Goal: Information Seeking & Learning: Learn about a topic

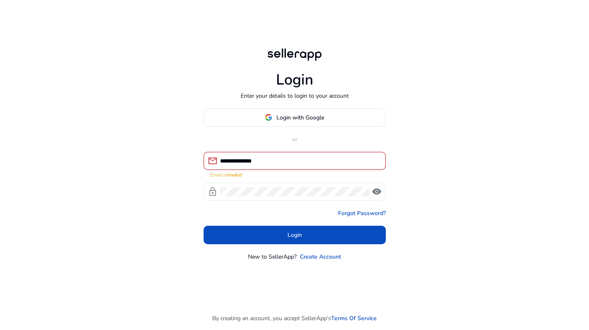
click at [380, 187] on span "visibility" at bounding box center [377, 192] width 10 height 10
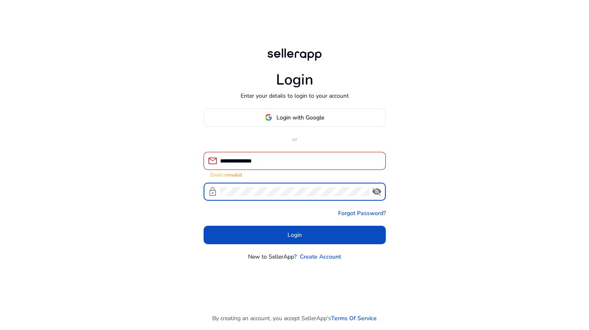
click at [195, 192] on div "**********" at bounding box center [294, 165] width 589 height 330
click at [285, 166] on div "**********" at bounding box center [299, 161] width 159 height 18
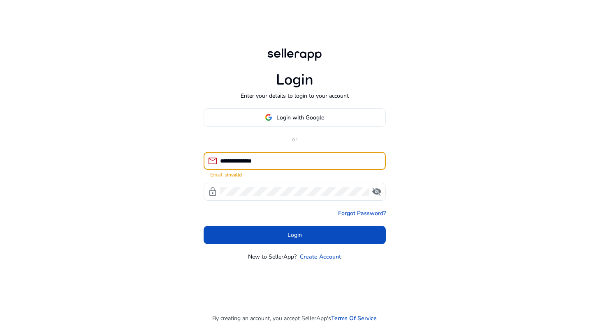
click at [285, 161] on input "**********" at bounding box center [299, 161] width 159 height 9
click at [285, 159] on input "**********" at bounding box center [299, 161] width 159 height 9
type input "*"
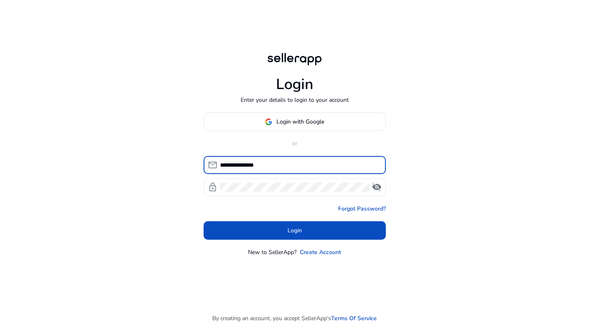
type input "**********"
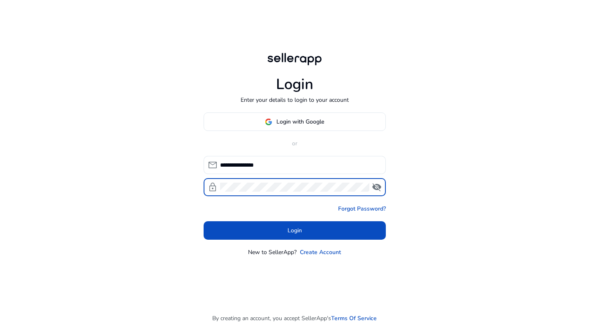
click button "Login" at bounding box center [294, 231] width 182 height 18
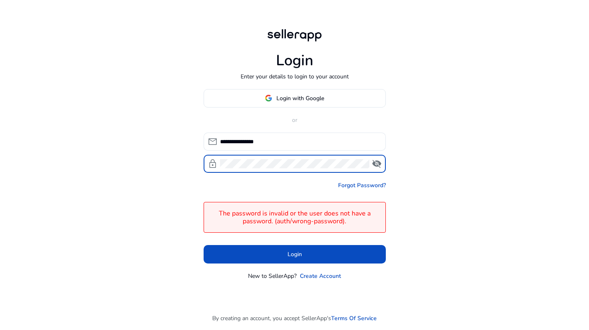
click at [372, 163] on span "visibility_off" at bounding box center [377, 164] width 10 height 10
click at [168, 162] on div "**********" at bounding box center [294, 165] width 589 height 330
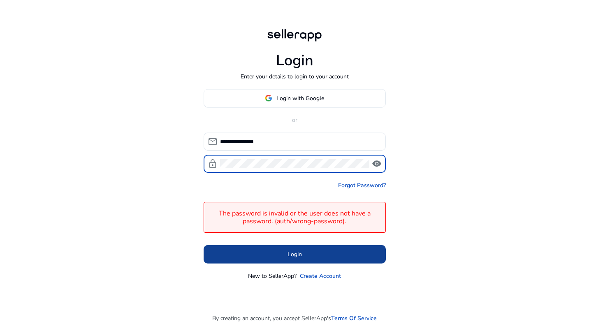
click at [281, 253] on span at bounding box center [294, 255] width 182 height 20
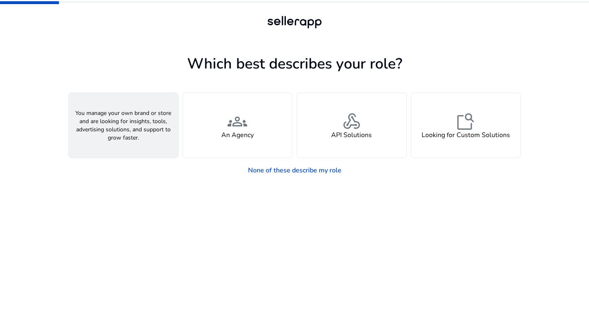
click at [110, 109] on div "person A Seller" at bounding box center [123, 125] width 109 height 65
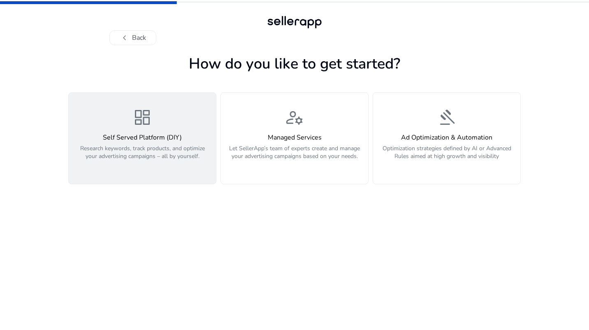
click at [83, 145] on p "Research keywords, track products, and optimize your advertising campaigns – al…" at bounding box center [142, 157] width 137 height 25
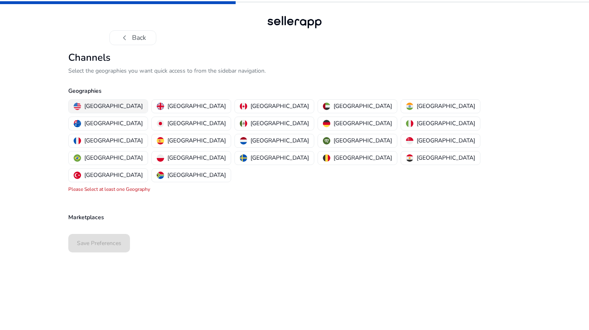
click at [92, 103] on p "[GEOGRAPHIC_DATA]" at bounding box center [113, 106] width 58 height 9
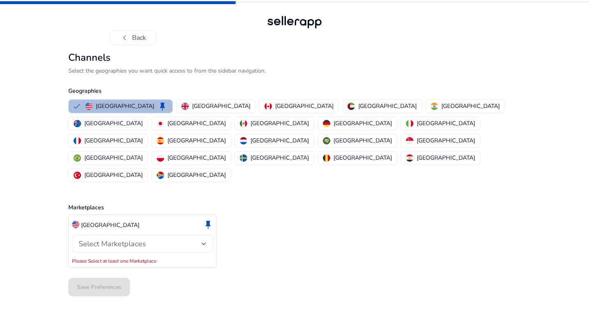
click at [157, 240] on div "Select Marketplaces" at bounding box center [140, 244] width 123 height 9
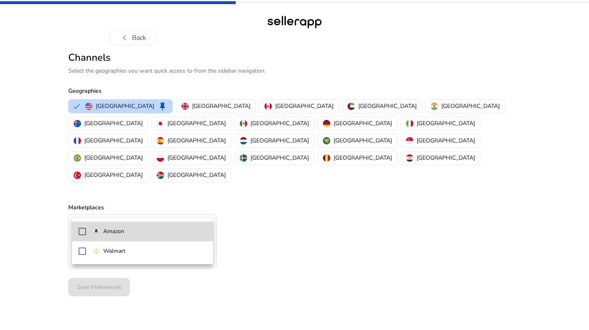
click at [139, 233] on span "Amazon" at bounding box center [149, 231] width 114 height 9
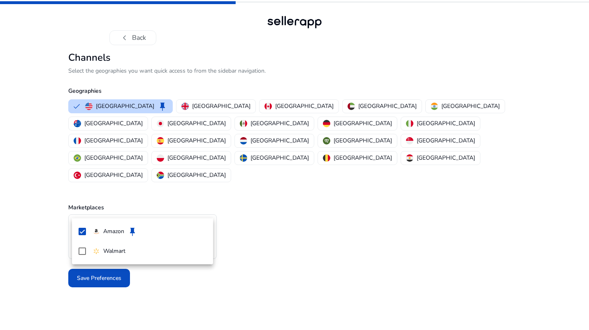
drag, startPoint x: 97, startPoint y: 282, endPoint x: 96, endPoint y: 276, distance: 6.8
click at [97, 282] on div at bounding box center [294, 165] width 589 height 330
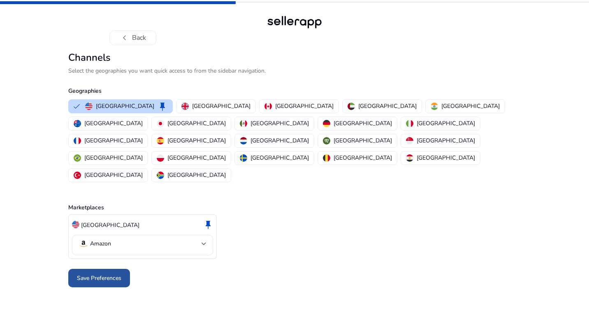
click at [107, 269] on span at bounding box center [99, 279] width 62 height 20
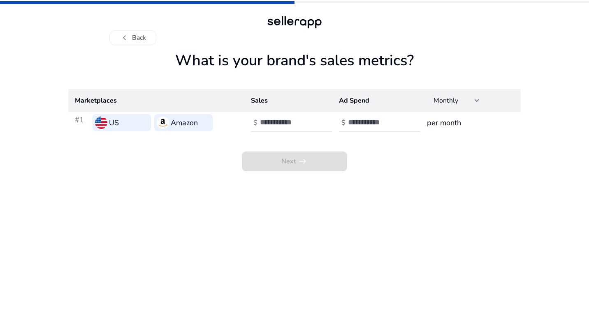
click at [280, 59] on h1 "What is your brand's sales metrics?" at bounding box center [294, 70] width 452 height 37
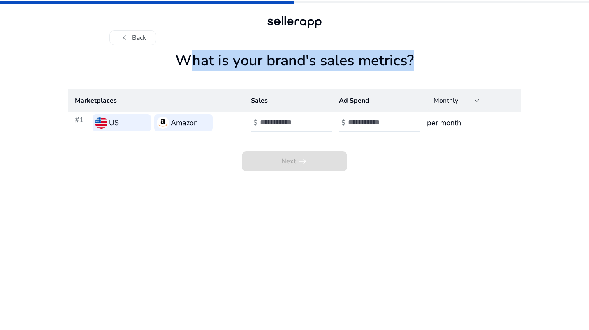
click at [280, 59] on h1 "What is your brand's sales metrics?" at bounding box center [294, 70] width 452 height 37
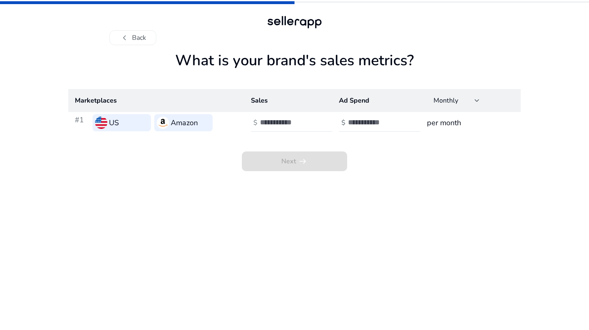
drag, startPoint x: 189, startPoint y: 215, endPoint x: 237, endPoint y: 163, distance: 70.4
click at [189, 215] on app-sales-metrics "What is your brand's sales metrics? Marketplaces Sales Ad Spend Monthly #1 US A…" at bounding box center [294, 191] width 452 height 279
click at [265, 121] on input "number" at bounding box center [287, 122] width 55 height 9
type input "*****"
drag, startPoint x: 379, startPoint y: 197, endPoint x: 382, endPoint y: 174, distance: 23.3
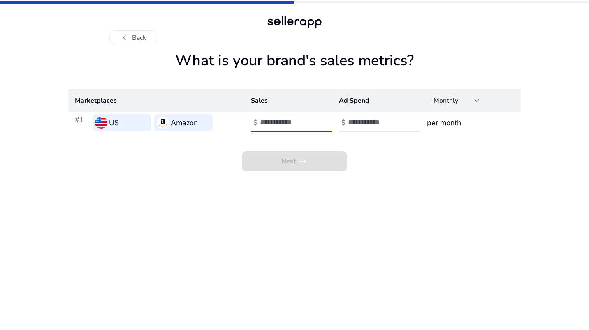
click at [379, 197] on app-sales-metrics "What is your brand's sales metrics? Marketplaces Sales Ad Spend Monthly #1 US A…" at bounding box center [294, 191] width 452 height 279
click at [384, 120] on input "number" at bounding box center [375, 122] width 55 height 9
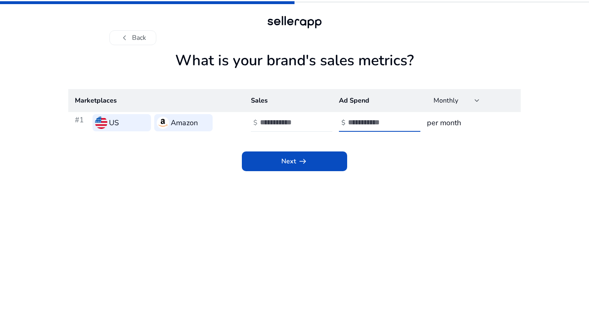
type input "****"
click at [384, 192] on app-sales-metrics "What is your brand's sales metrics? Marketplaces Sales Ad Spend Monthly #1 US A…" at bounding box center [294, 191] width 452 height 279
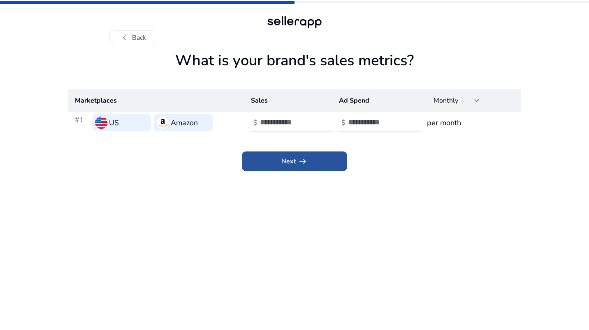
click at [315, 162] on span at bounding box center [294, 162] width 105 height 20
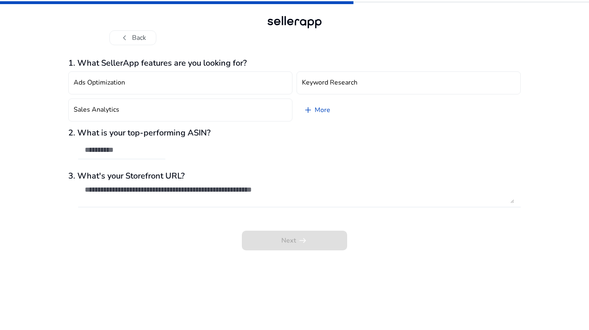
click at [127, 61] on h3 "1. What SellerApp features are you looking for?" at bounding box center [294, 63] width 452 height 10
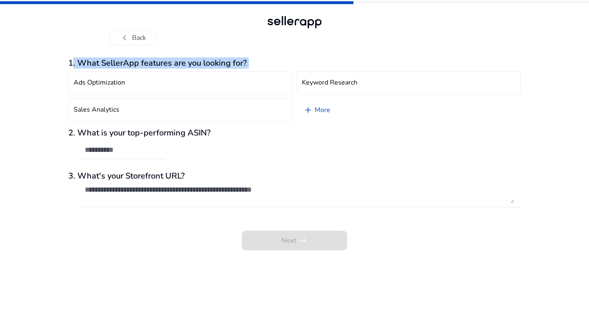
click at [127, 61] on h3 "1. What SellerApp features are you looking for?" at bounding box center [294, 63] width 452 height 10
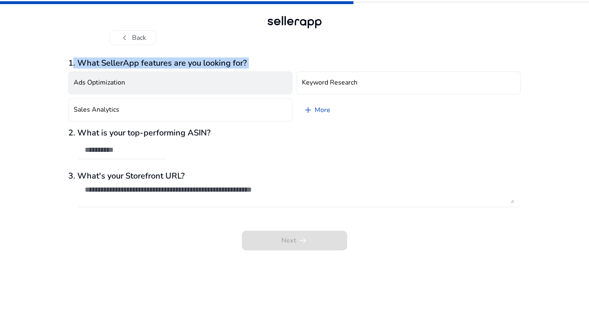
click at [110, 84] on h4 "Ads Optimization" at bounding box center [99, 83] width 51 height 8
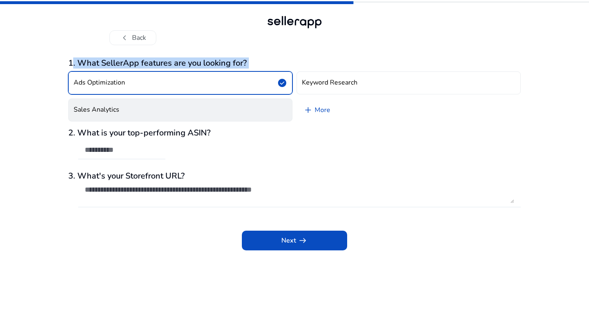
click at [185, 108] on button "Sales Analytics" at bounding box center [180, 110] width 224 height 23
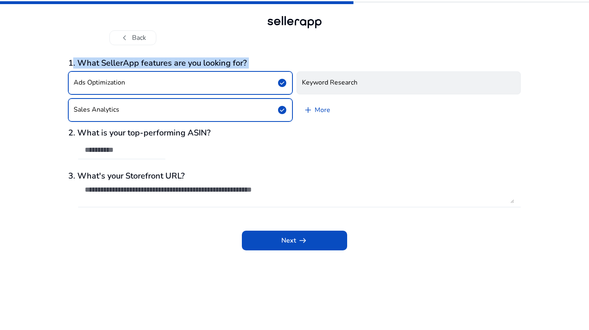
click at [337, 87] on h4 "Keyword Research" at bounding box center [329, 83] width 55 height 8
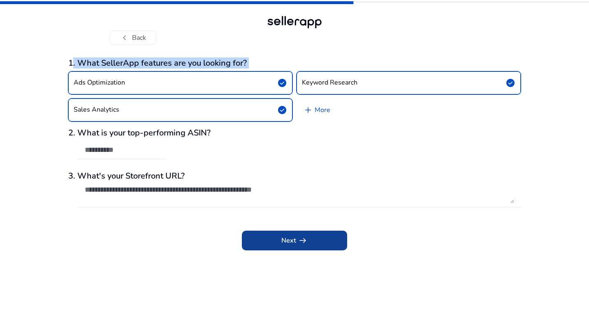
click at [266, 236] on span at bounding box center [294, 241] width 105 height 20
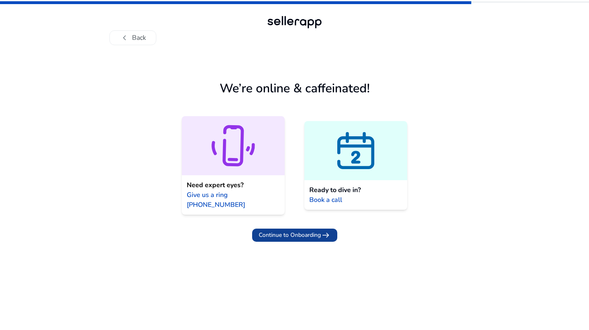
click at [275, 231] on span "Continue to Onboarding" at bounding box center [290, 235] width 62 height 9
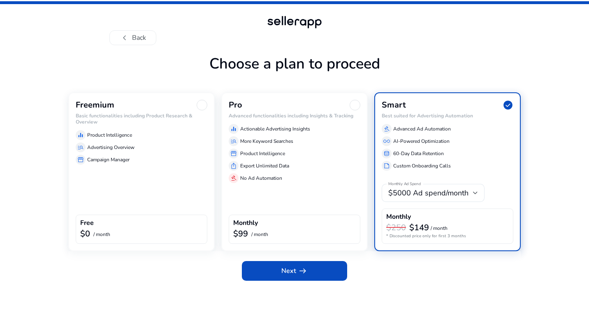
click at [158, 184] on div "Freemium Basic functionalities including Product Research & Overview equalizer …" at bounding box center [141, 171] width 146 height 159
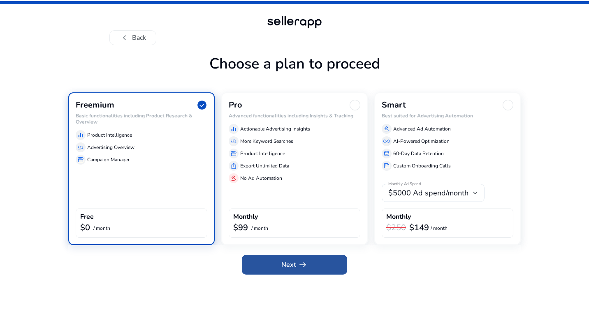
click at [283, 262] on span "Next arrow_right_alt" at bounding box center [294, 265] width 26 height 10
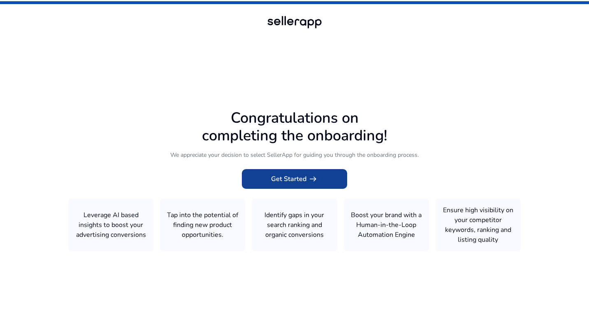
click at [317, 172] on span at bounding box center [294, 179] width 105 height 20
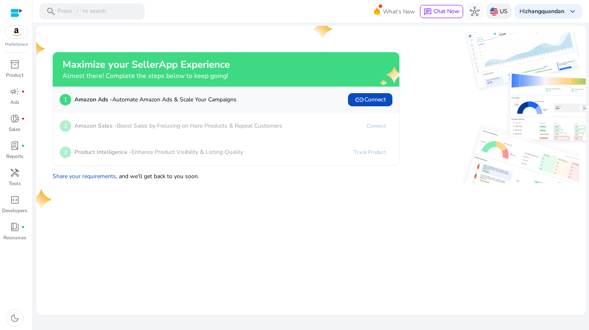
click at [497, 9] on div "US" at bounding box center [498, 11] width 25 height 15
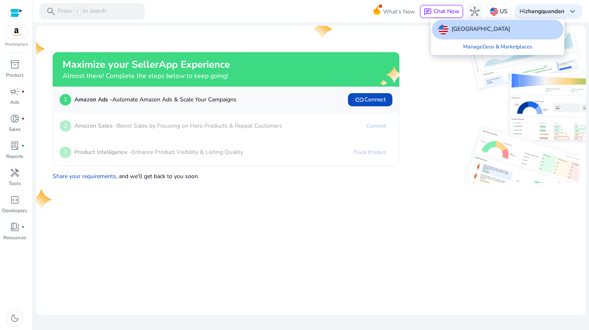
click at [537, 12] on div at bounding box center [294, 165] width 589 height 330
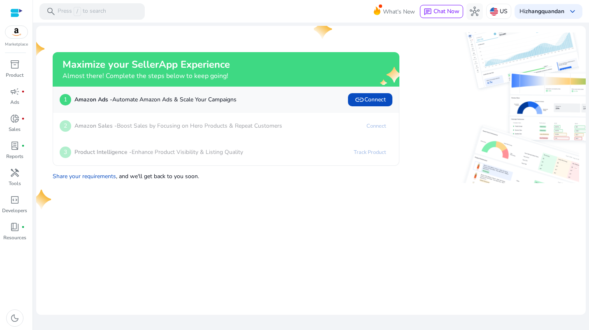
click at [537, 12] on b "zhangquandan" at bounding box center [544, 11] width 39 height 8
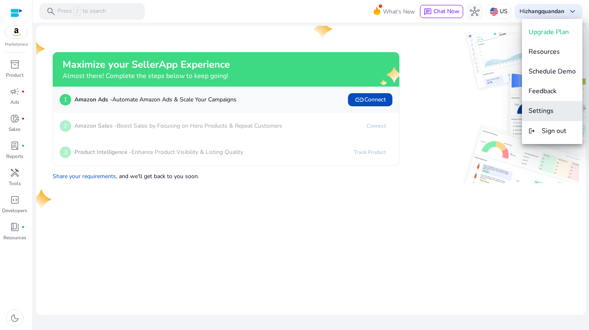
click at [548, 111] on span "Settings" at bounding box center [540, 110] width 25 height 9
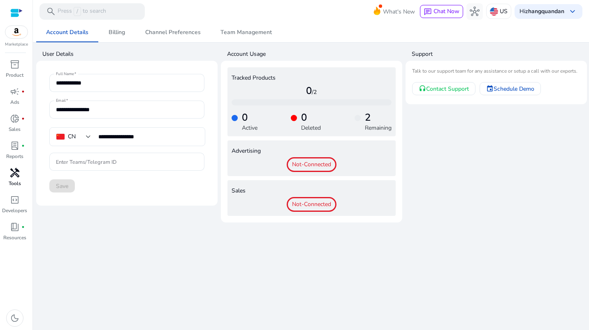
click at [17, 175] on span "handyman" at bounding box center [15, 173] width 10 height 10
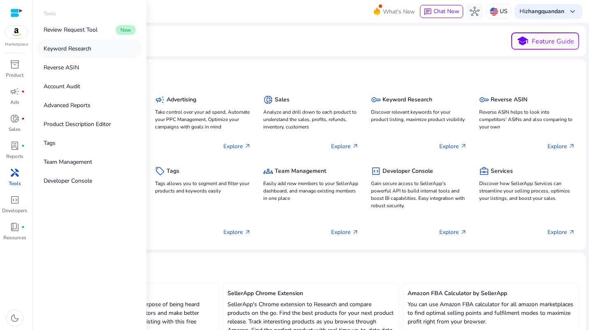
click at [67, 48] on p "Keyword Research" at bounding box center [68, 48] width 48 height 9
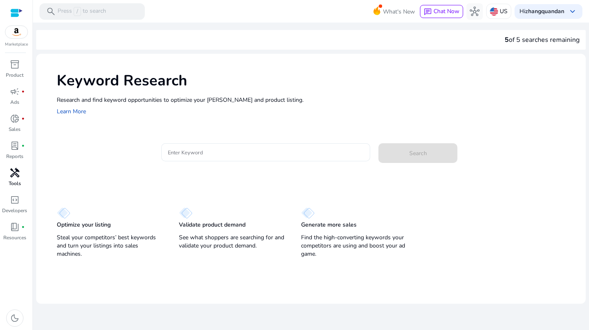
click at [203, 159] on div at bounding box center [266, 152] width 196 height 18
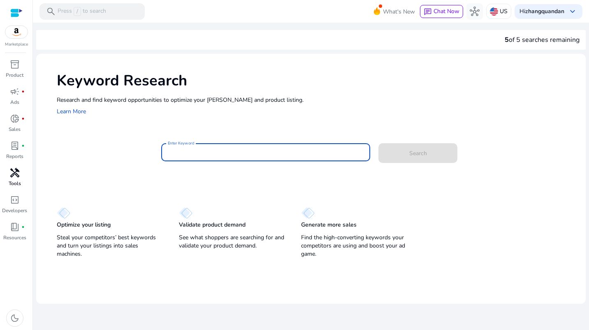
click at [208, 155] on input "Enter Keyword" at bounding box center [266, 152] width 196 height 9
type input "*"
type input "**********"
click at [378, 143] on button "Search" at bounding box center [417, 153] width 79 height 20
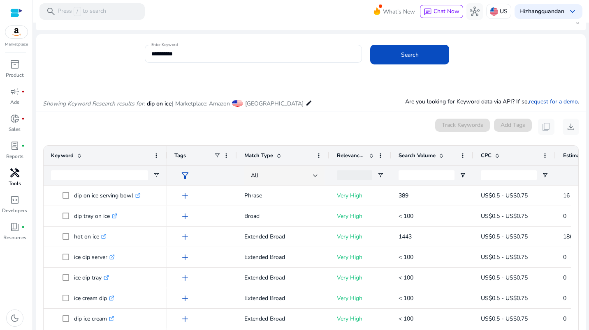
scroll to position [16, 0]
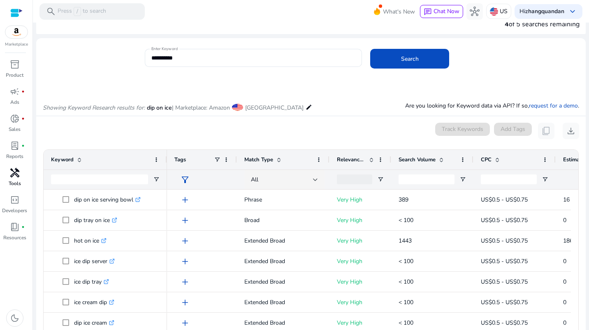
click at [178, 159] on span "Tags" at bounding box center [180, 159] width 12 height 7
click at [217, 159] on span at bounding box center [217, 160] width 7 height 7
click at [217, 160] on span at bounding box center [217, 160] width 7 height 7
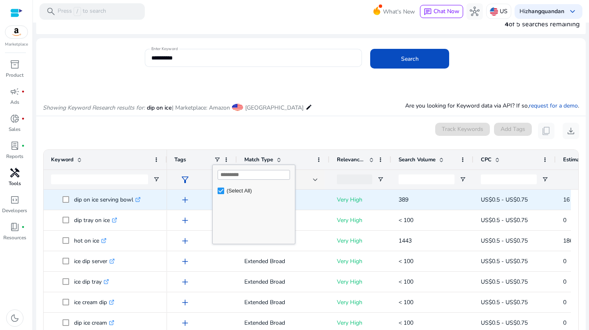
click at [186, 196] on span "add" at bounding box center [185, 200] width 10 height 10
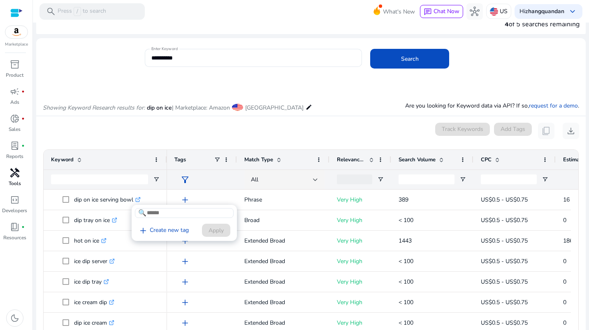
click at [217, 193] on div at bounding box center [294, 165] width 589 height 330
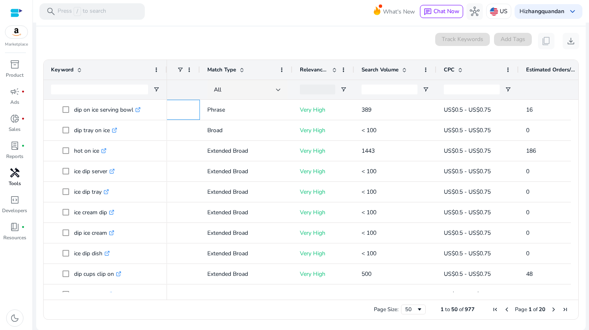
scroll to position [0, 0]
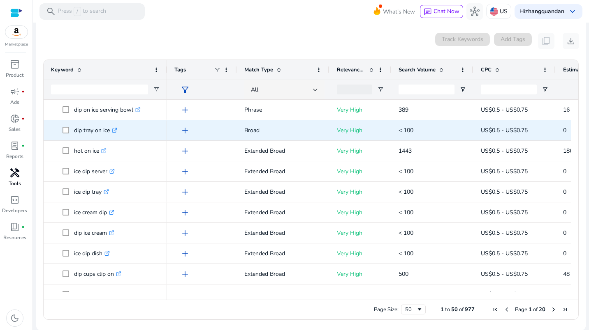
click at [117, 128] on icon ".st0{fill:#2c8af8}" at bounding box center [114, 130] width 5 height 5
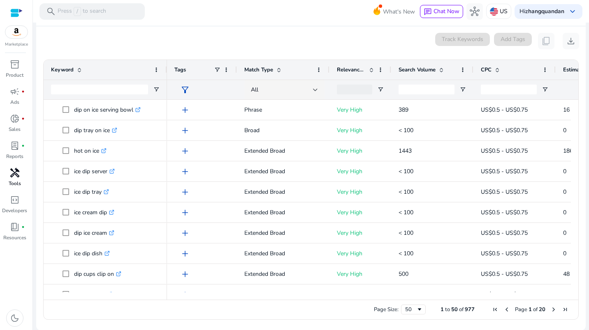
click at [372, 69] on span at bounding box center [371, 70] width 7 height 7
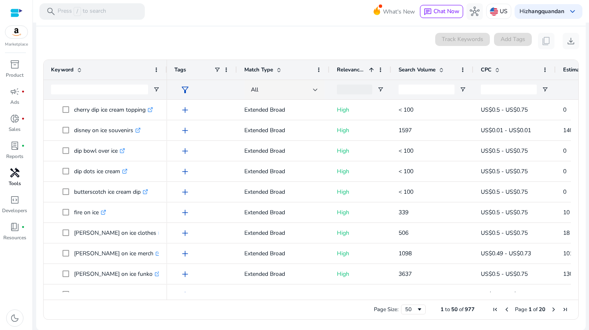
click at [372, 69] on span at bounding box center [371, 70] width 7 height 7
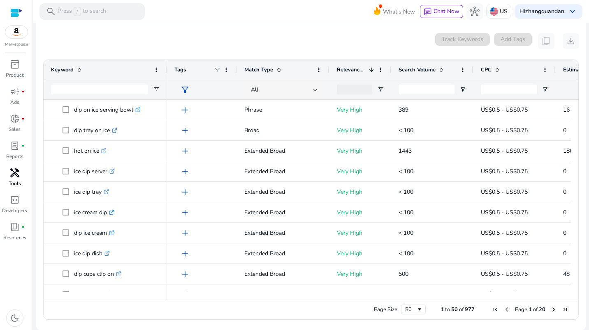
click at [351, 68] on span "Relevance Score" at bounding box center [351, 69] width 29 height 7
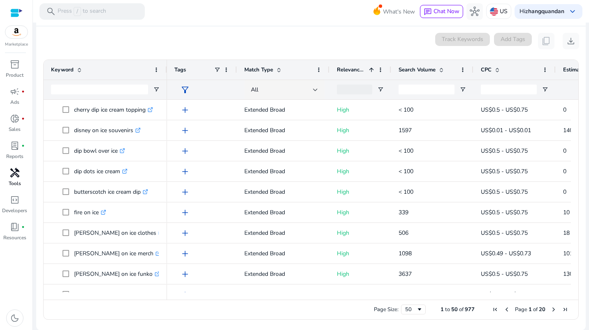
click at [351, 68] on span "Relevance Score" at bounding box center [351, 69] width 29 height 7
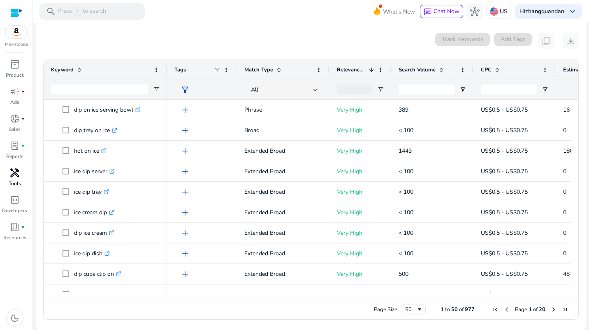
click at [350, 69] on span "Relevance Score" at bounding box center [351, 69] width 29 height 7
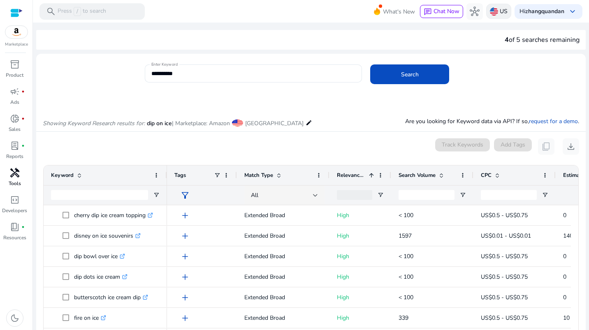
click at [491, 12] on img at bounding box center [494, 11] width 8 height 8
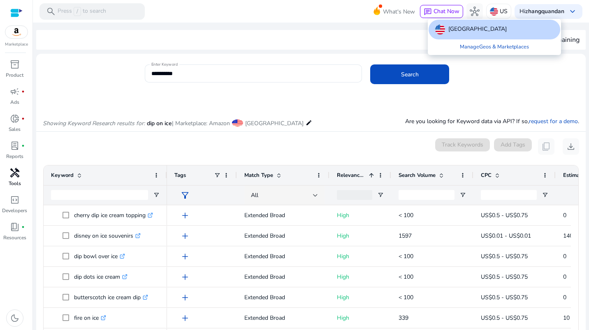
drag, startPoint x: 587, startPoint y: 167, endPoint x: 585, endPoint y: 196, distance: 28.5
click at [585, 196] on div at bounding box center [294, 165] width 589 height 330
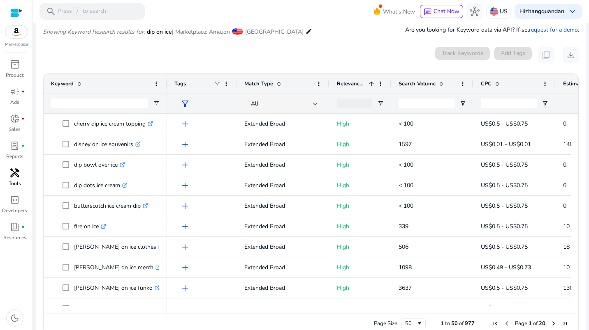
scroll to position [106, 0]
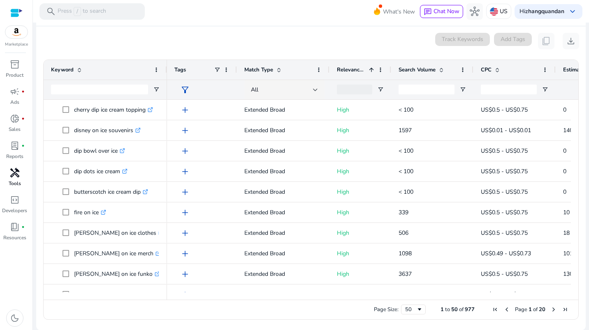
click at [263, 72] on span "Match Type" at bounding box center [258, 69] width 29 height 7
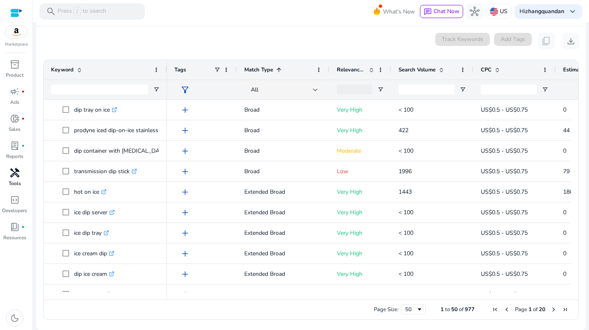
scroll to position [0, 21]
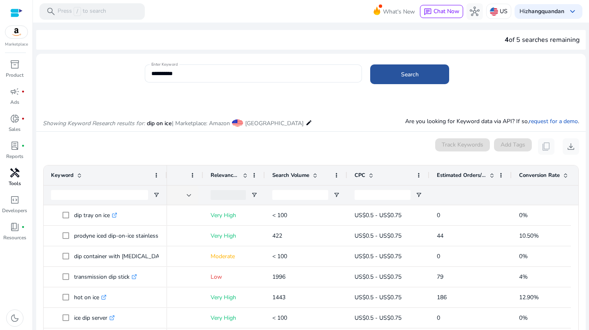
click at [388, 71] on span at bounding box center [409, 75] width 79 height 20
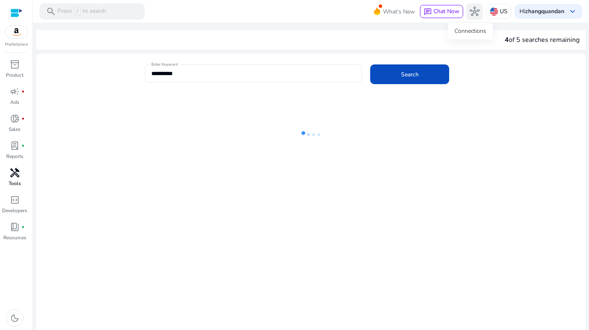
click at [469, 13] on span "hub" at bounding box center [474, 12] width 10 height 10
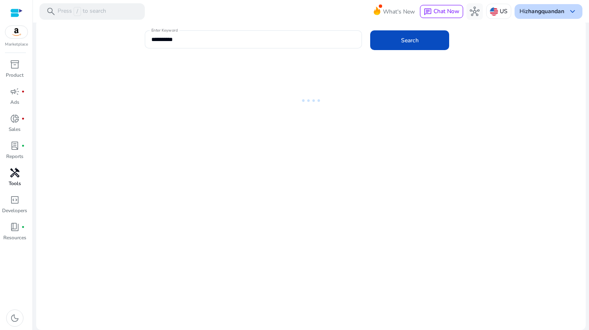
click at [559, 9] on b "zhangquandan" at bounding box center [544, 11] width 39 height 8
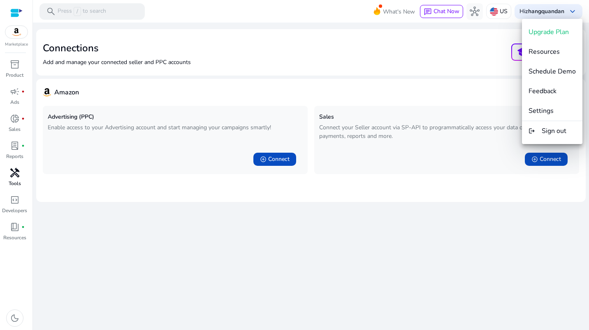
click at [17, 122] on div at bounding box center [294, 165] width 589 height 330
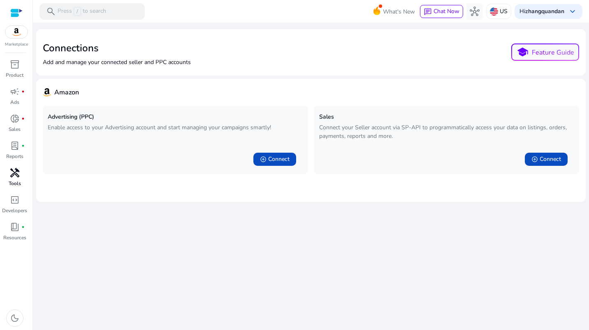
click at [18, 172] on span "handyman" at bounding box center [15, 173] width 10 height 10
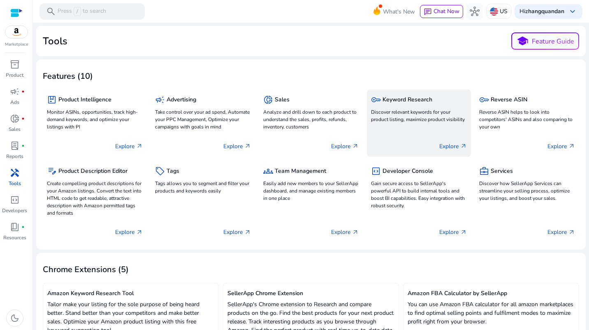
click at [418, 99] on h5 "Keyword Research" at bounding box center [407, 100] width 50 height 7
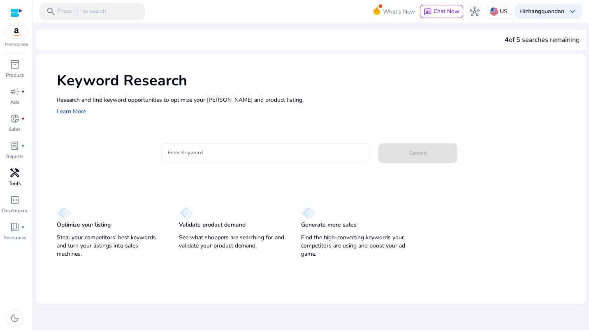
click at [231, 154] on input "Enter Keyword" at bounding box center [266, 152] width 196 height 9
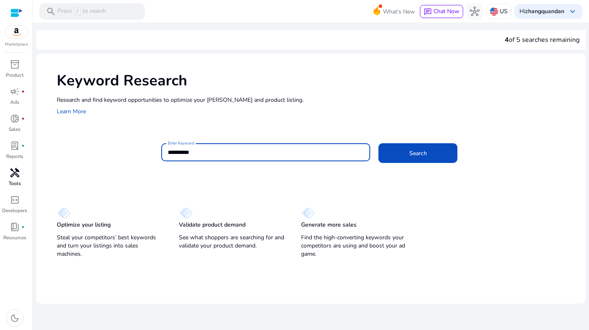
type input "**********"
click at [378, 143] on button "Search" at bounding box center [417, 153] width 79 height 20
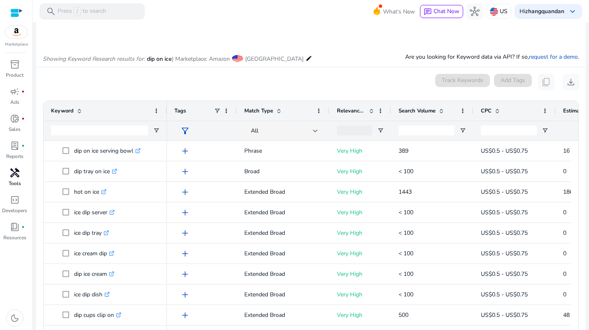
scroll to position [98, 0]
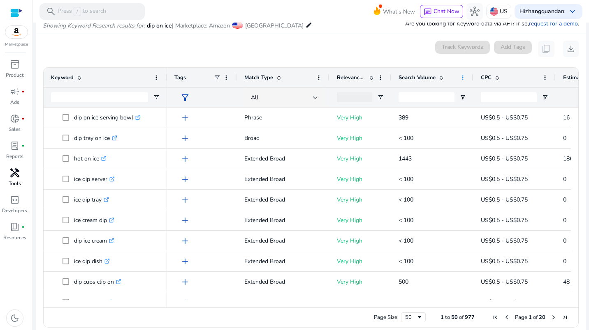
click at [461, 75] on span at bounding box center [462, 77] width 7 height 7
click at [442, 102] on input "Search Volume Filter Input" at bounding box center [426, 97] width 56 height 10
click at [462, 98] on span "Open Filter Menu" at bounding box center [462, 97] width 7 height 7
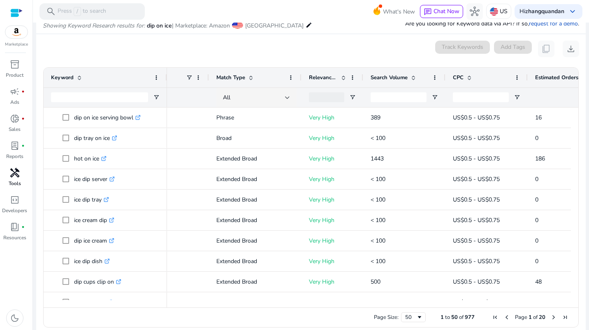
scroll to position [0, 59]
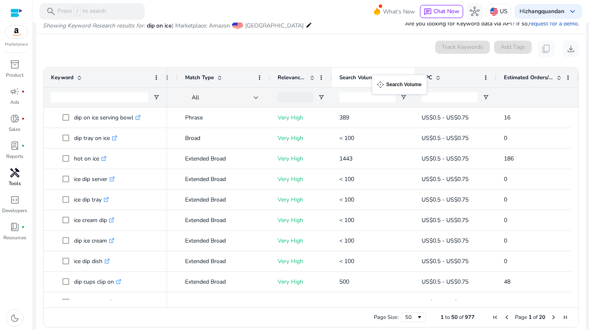
drag, startPoint x: 335, startPoint y: 75, endPoint x: 378, endPoint y: 79, distance: 42.5
click at [374, 77] on span "Search Volume" at bounding box center [357, 77] width 37 height 7
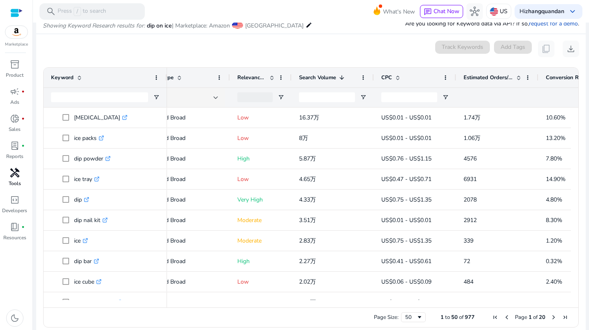
scroll to position [0, 113]
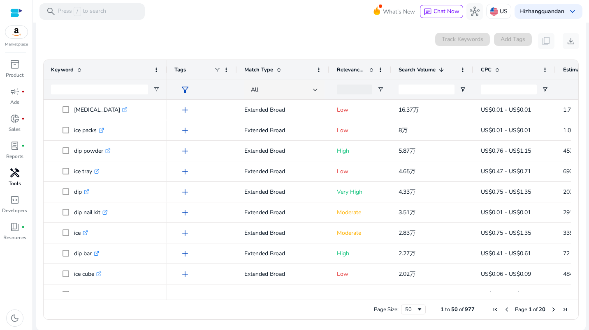
click at [361, 70] on span "Relevance Score" at bounding box center [351, 69] width 29 height 7
